Goal: Task Accomplishment & Management: Complete application form

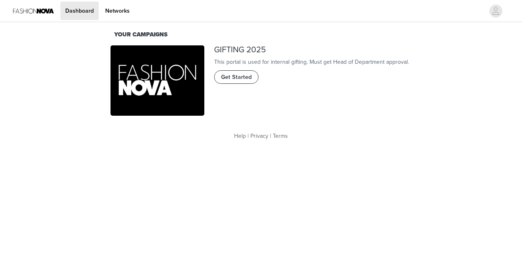
click at [239, 82] on span "Get Started" at bounding box center [236, 77] width 31 height 9
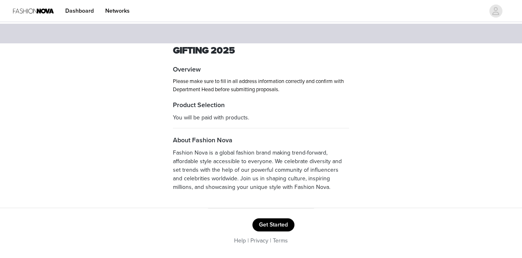
click at [283, 226] on button "Get Started" at bounding box center [274, 224] width 42 height 13
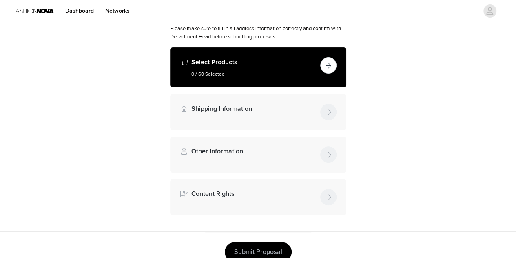
scroll to position [89, 0]
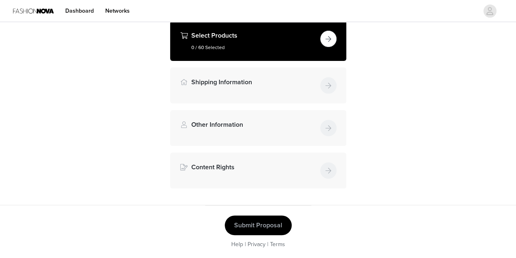
click at [333, 43] on button "button" at bounding box center [328, 39] width 16 height 16
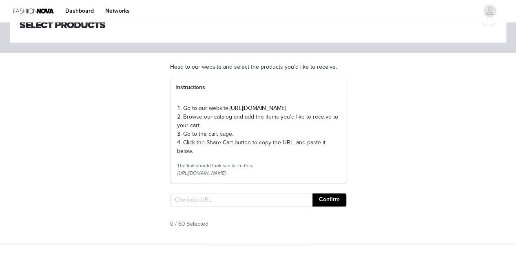
scroll to position [82, 0]
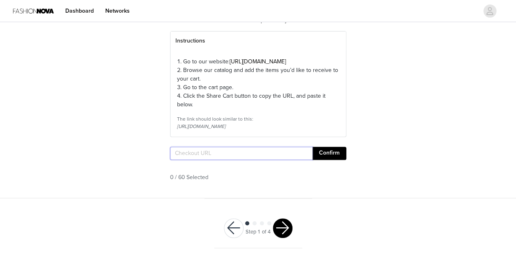
click at [201, 160] on input "text" at bounding box center [241, 153] width 142 height 13
paste input "[URL][DOMAIN_NAME]"
click at [348, 164] on section "Head to our website and select the products you'd like to receive. Instructions…" at bounding box center [258, 101] width 196 height 191
click at [342, 160] on button "Confirm" at bounding box center [330, 153] width 34 height 13
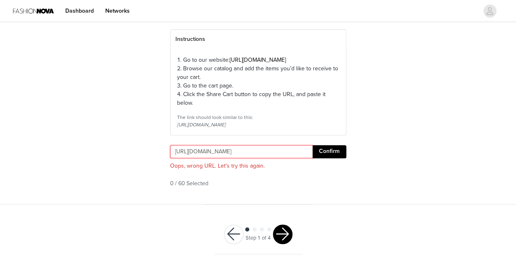
drag, startPoint x: 174, startPoint y: 169, endPoint x: 463, endPoint y: 169, distance: 288.9
click at [463, 169] on div "STEP 1 OF 4 Select Products Head to our website and select the products you'd l…" at bounding box center [258, 73] width 516 height 262
paste input "pages/shared-cart/39297117356156:1,39295271698556:1,39291655848060:1,3929625483…"
type input "[URL][DOMAIN_NAME]"
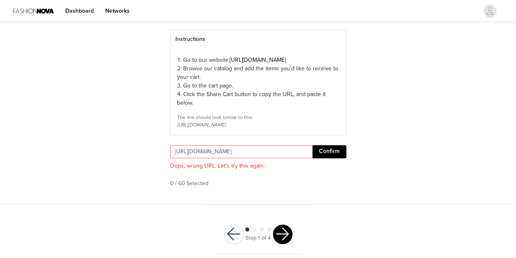
scroll to position [0, 0]
drag, startPoint x: 331, startPoint y: 173, endPoint x: 326, endPoint y: 171, distance: 4.8
click at [329, 166] on div "[URL][DOMAIN_NAME] Confirm Oops, wrong URL. Let's try this again." at bounding box center [258, 155] width 176 height 21
click at [326, 158] on button "Confirm" at bounding box center [330, 151] width 34 height 13
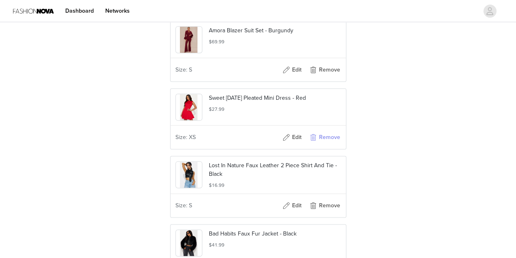
click at [332, 144] on button "Remove" at bounding box center [325, 137] width 33 height 13
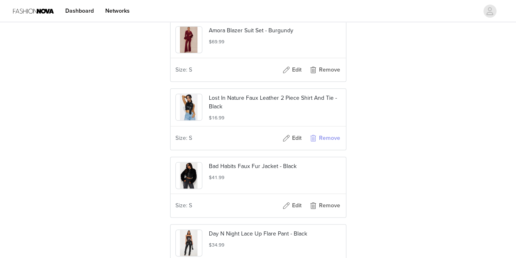
click at [332, 144] on button "Remove" at bounding box center [325, 137] width 33 height 13
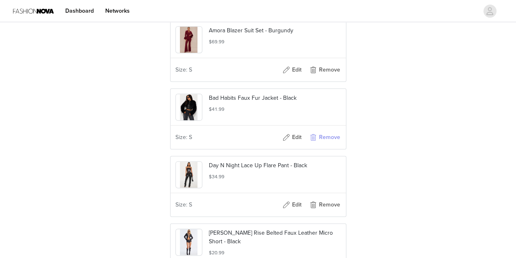
click at [332, 144] on button "Remove" at bounding box center [325, 137] width 33 height 13
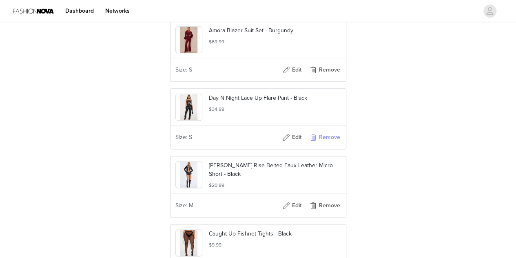
click at [332, 144] on button "Remove" at bounding box center [325, 137] width 33 height 13
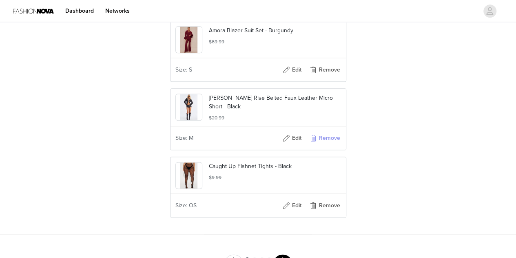
click at [332, 144] on button "Remove" at bounding box center [325, 137] width 33 height 13
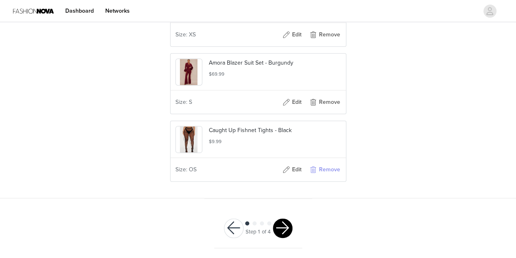
click at [326, 171] on button "Remove" at bounding box center [325, 169] width 33 height 13
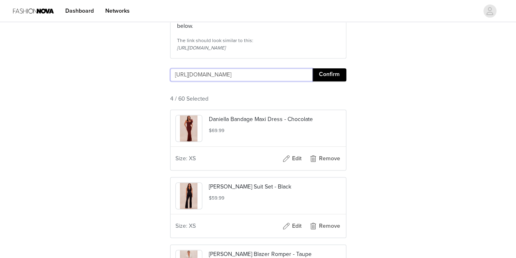
scroll to position [0, 525]
drag, startPoint x: 175, startPoint y: 88, endPoint x: 497, endPoint y: 88, distance: 322.0
click at [497, 88] on div "STEP 1 OF 4 Select Products Head to our website and select the products you'd l…" at bounding box center [258, 127] width 516 height 524
click at [328, 81] on button "Confirm" at bounding box center [330, 74] width 34 height 13
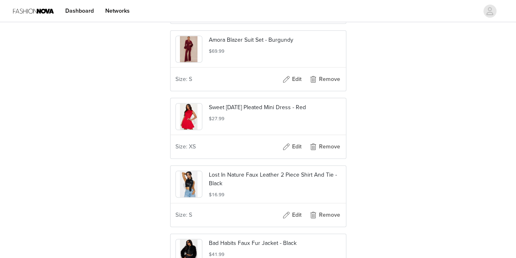
scroll to position [485, 0]
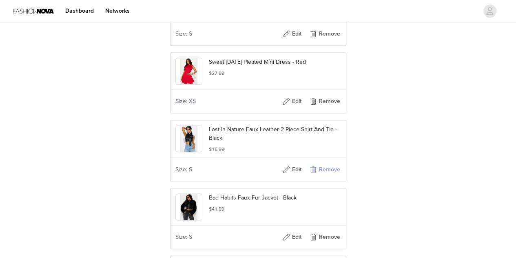
click at [321, 176] on button "Remove" at bounding box center [325, 169] width 33 height 13
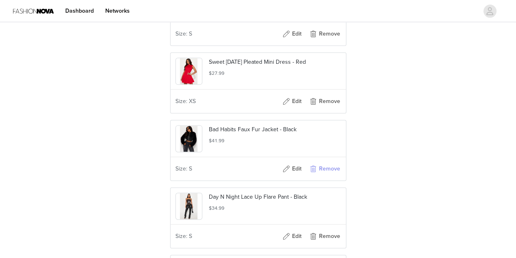
click at [321, 175] on button "Remove" at bounding box center [325, 168] width 33 height 13
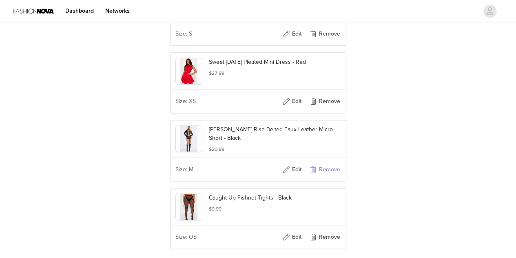
click at [321, 176] on button "Remove" at bounding box center [325, 169] width 33 height 13
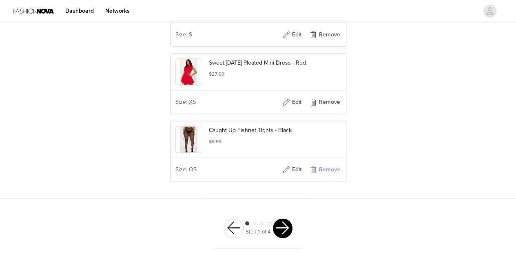
click at [321, 176] on button "Remove" at bounding box center [325, 169] width 33 height 13
click at [284, 226] on button "button" at bounding box center [283, 228] width 20 height 20
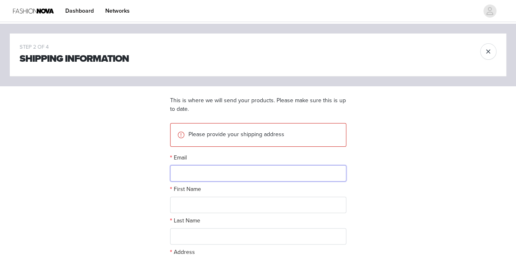
click at [214, 178] on input "text" at bounding box center [258, 173] width 176 height 16
paste input "cb.personnal.shopper@gmail.com"
type input "cb.personnal.shopper@gmail.com"
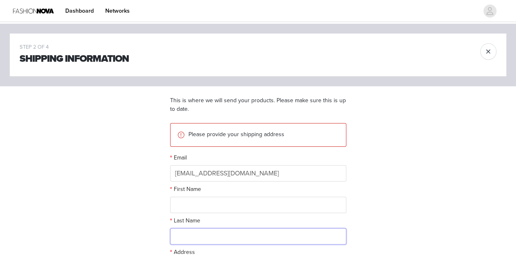
click at [202, 231] on input "text" at bounding box center [258, 236] width 176 height 16
type input "Luna"
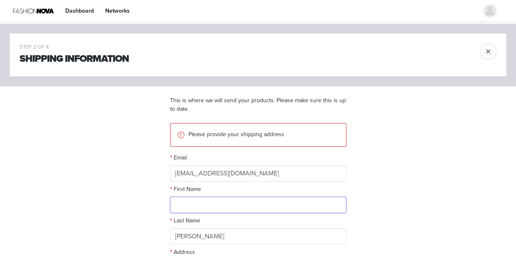
click at [203, 201] on input "text" at bounding box center [258, 204] width 176 height 16
paste input "Agence Oui Mademoiselle"
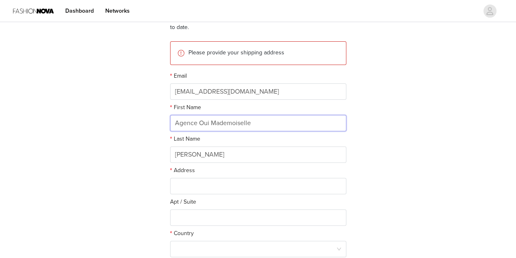
scroll to position [122, 0]
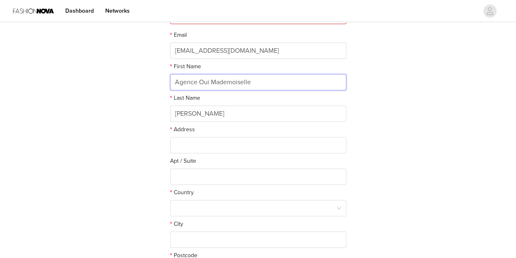
type input "Agence Oui Mademoiselle"
click at [212, 144] on input "text" at bounding box center [258, 145] width 176 height 16
paste input "13 rue del Granger 66140 Canet-en-Roussillon"
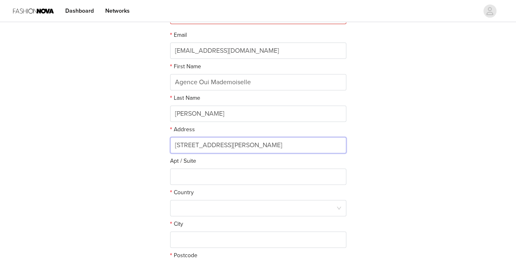
drag, startPoint x: 332, startPoint y: 140, endPoint x: 417, endPoint y: 140, distance: 84.5
click at [417, 140] on div "STEP 2 OF 4 Shipping Information This is where we will send your products. Plea…" at bounding box center [258, 96] width 516 height 391
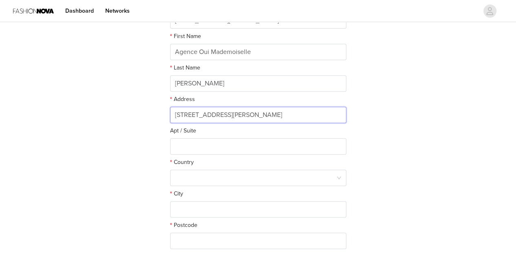
scroll to position [163, 0]
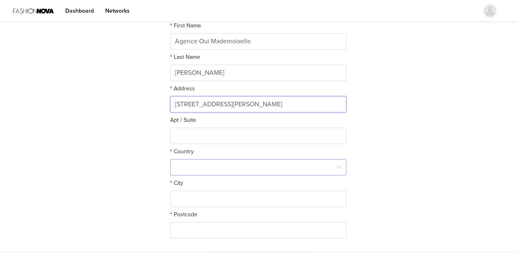
type input "13 rue del Granger"
click at [208, 168] on div at bounding box center [255, 167] width 161 height 16
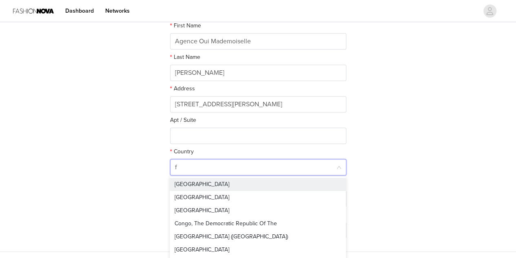
type input "fr"
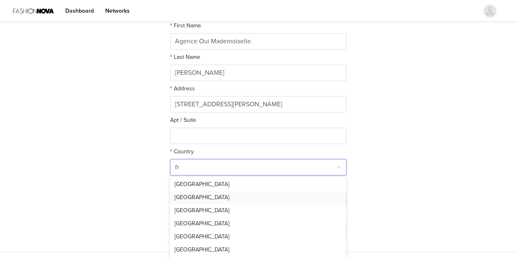
click at [194, 195] on li "France" at bounding box center [258, 197] width 176 height 13
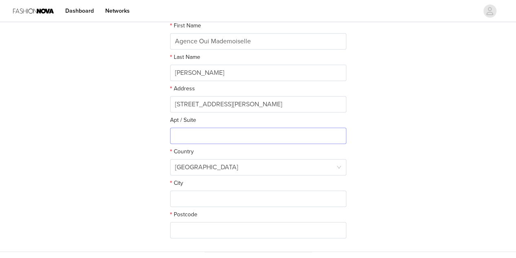
scroll to position [204, 0]
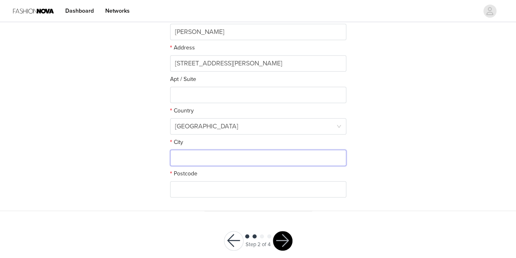
click at [210, 157] on input "text" at bounding box center [258, 157] width 176 height 16
paste input "66140 Canet-en-Roussillon"
drag, startPoint x: 194, startPoint y: 157, endPoint x: 389, endPoint y: 156, distance: 195.1
click at [389, 156] on div "STEP 2 OF 4 Shipping Information This is where we will send your products. Plea…" at bounding box center [258, 15] width 516 height 391
click at [194, 156] on input "66140 Canet-en-Roussillon" at bounding box center [258, 157] width 176 height 16
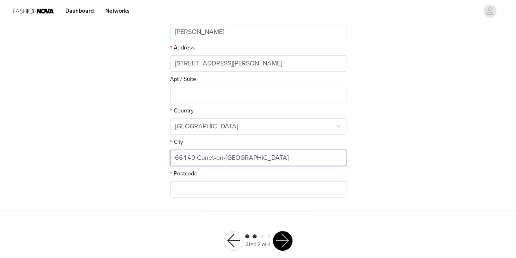
drag, startPoint x: 195, startPoint y: 158, endPoint x: 145, endPoint y: 158, distance: 49.8
click at [145, 158] on div "STEP 2 OF 4 Shipping Information This is where we will send your products. Plea…" at bounding box center [258, 15] width 516 height 391
type input "Canet-en-Roussillon"
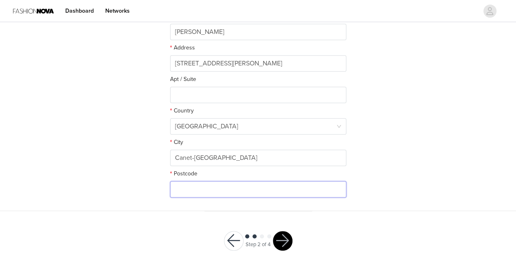
click at [193, 191] on input "text" at bounding box center [258, 189] width 176 height 16
paste input "66140 Canet-en-Roussillon"
type input "66140 Canet-en-Roussillon"
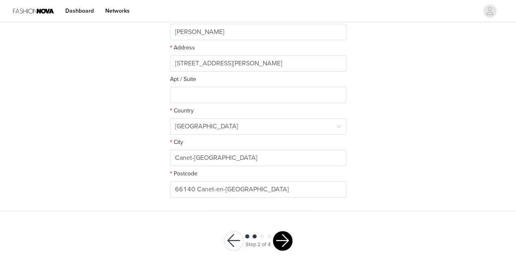
click at [283, 237] on button "button" at bounding box center [283, 241] width 20 height 20
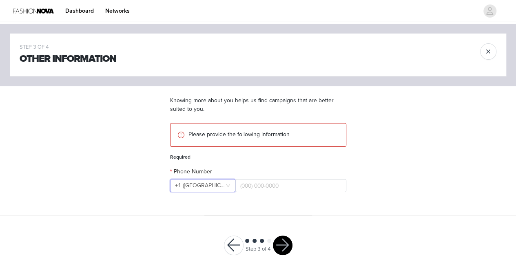
click at [217, 182] on div "+1 (United States)" at bounding box center [200, 185] width 50 height 12
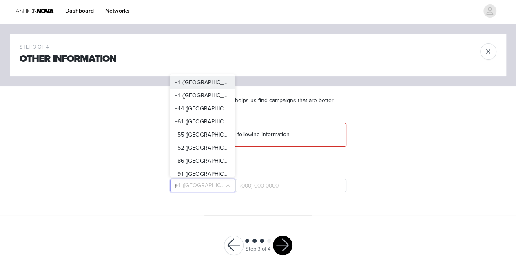
type input "fr"
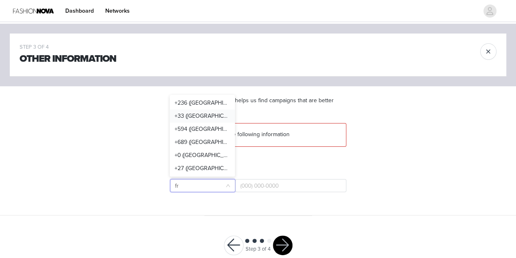
click at [205, 115] on li "+33 (France)" at bounding box center [202, 115] width 65 height 13
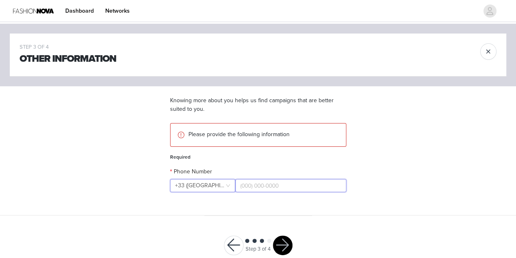
click at [269, 185] on input "text" at bounding box center [290, 185] width 111 height 13
paste input "0465848652"
type input "0465848652"
click at [289, 244] on button "button" at bounding box center [283, 245] width 20 height 20
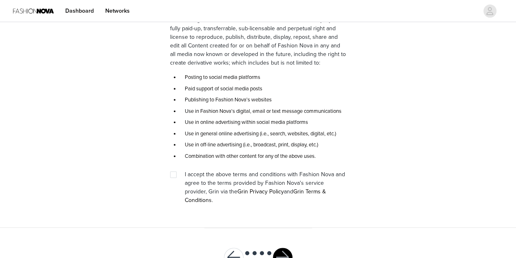
scroll to position [149, 0]
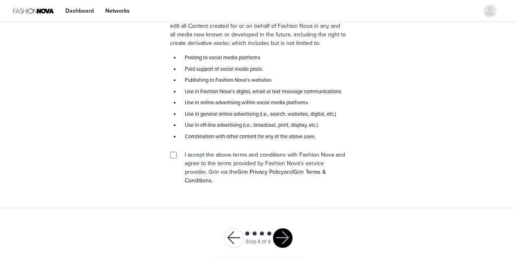
click at [172, 154] on input "checkbox" at bounding box center [173, 154] width 6 height 6
checkbox input "true"
click at [282, 234] on button "button" at bounding box center [283, 238] width 20 height 20
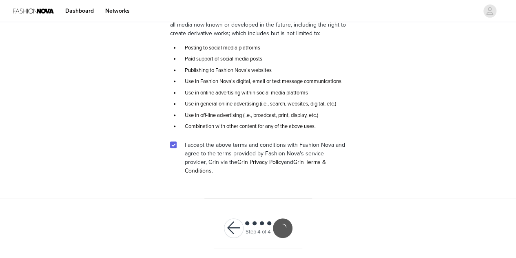
scroll to position [118, 0]
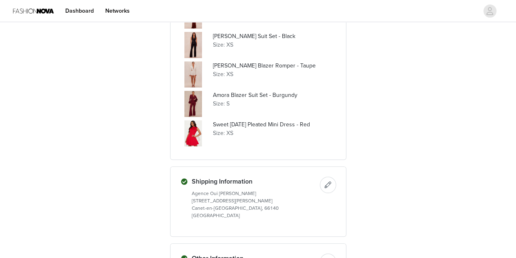
scroll to position [289, 0]
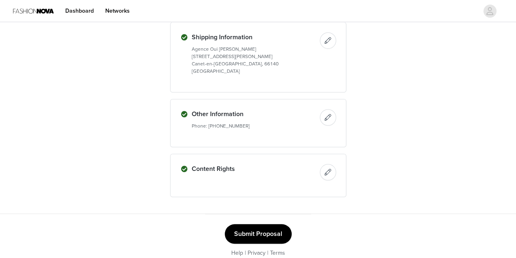
click at [270, 225] on button "Submit Proposal" at bounding box center [258, 234] width 67 height 20
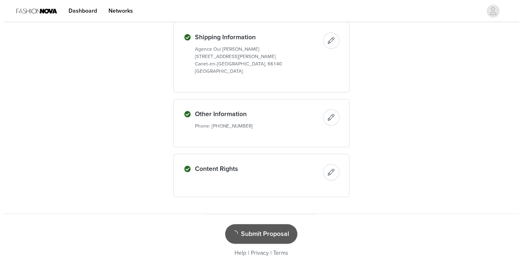
scroll to position [0, 0]
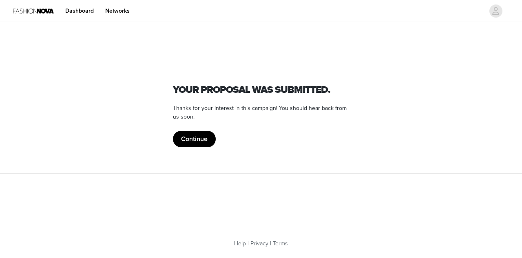
click at [192, 141] on button "Continue" at bounding box center [194, 139] width 43 height 16
